Goal: Navigation & Orientation: Find specific page/section

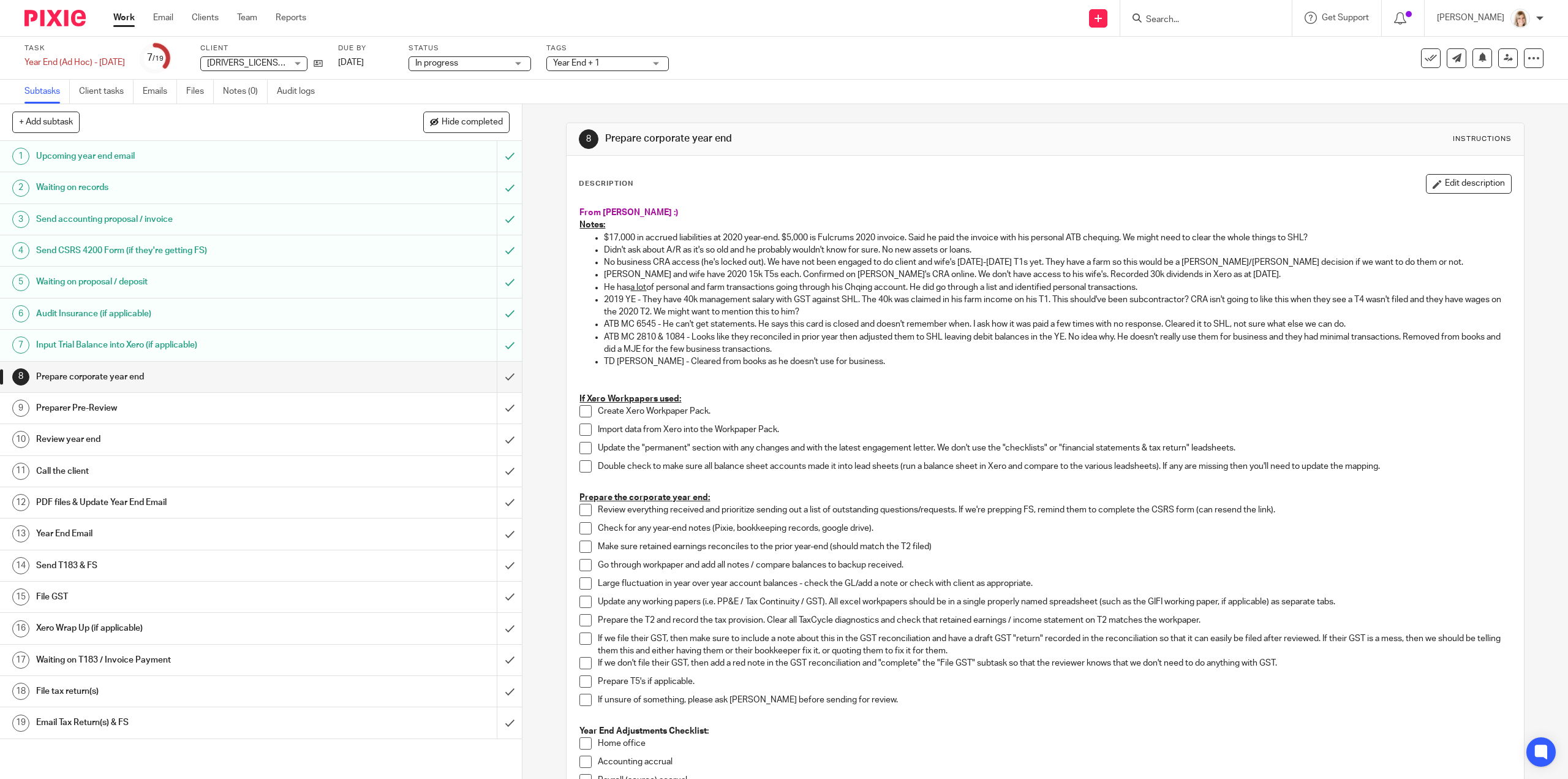
click at [117, 18] on link "Work" at bounding box center [124, 18] width 21 height 12
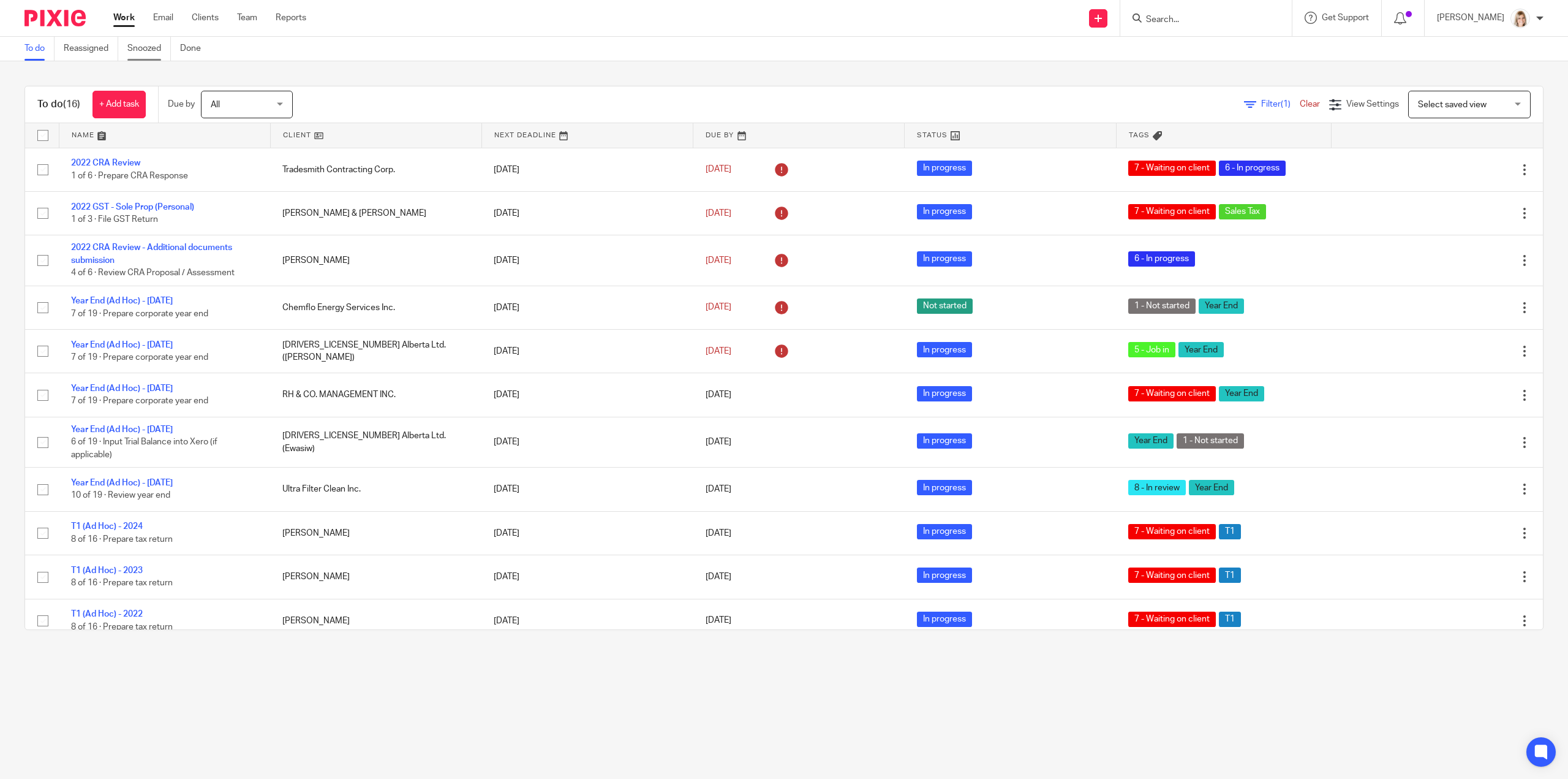
click at [144, 55] on link "Snoozed" at bounding box center [149, 49] width 44 height 24
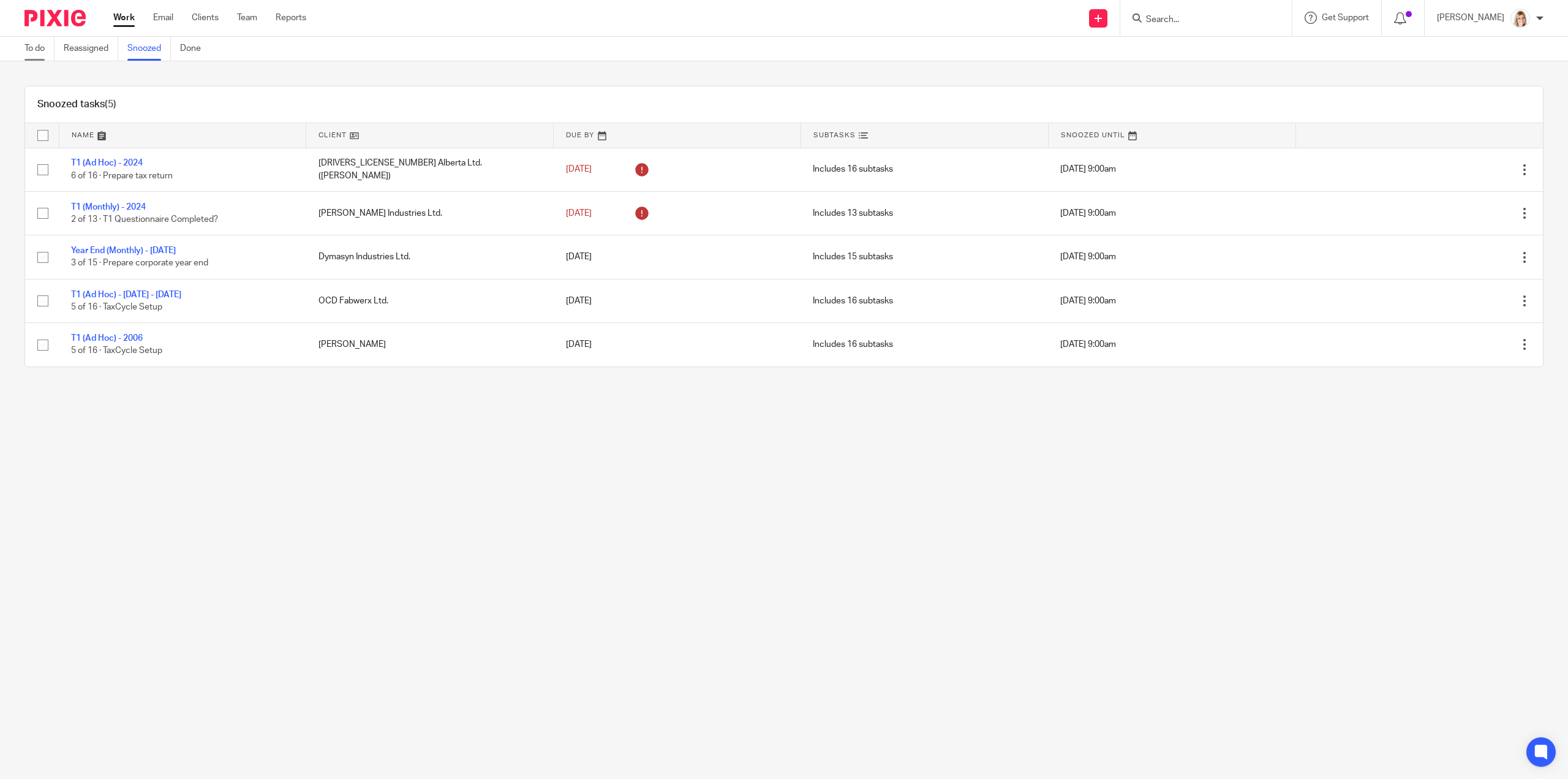
click at [33, 49] on link "To do" at bounding box center [39, 49] width 30 height 24
